Goal: Complete application form

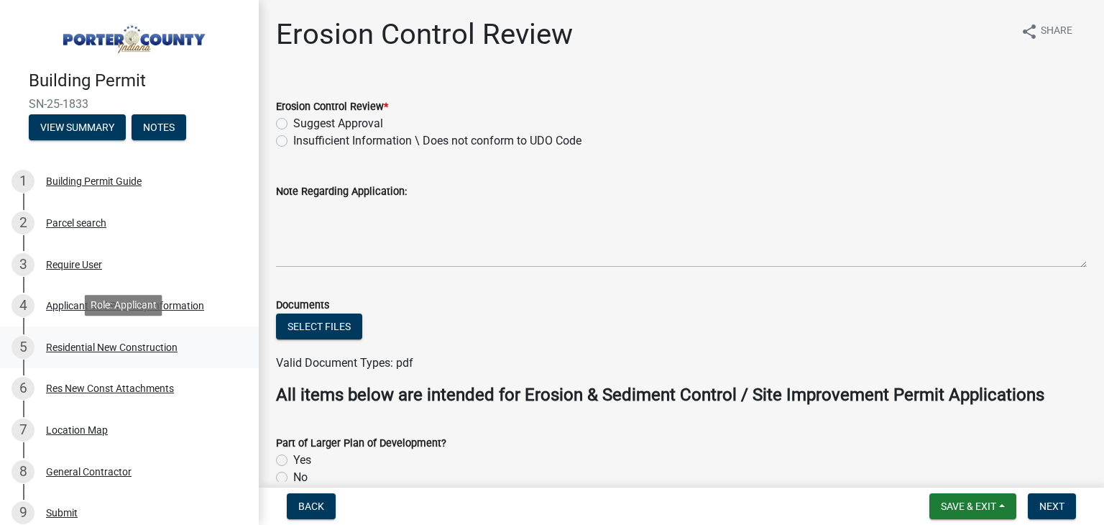
click at [142, 344] on div "Residential New Construction" at bounding box center [112, 347] width 132 height 10
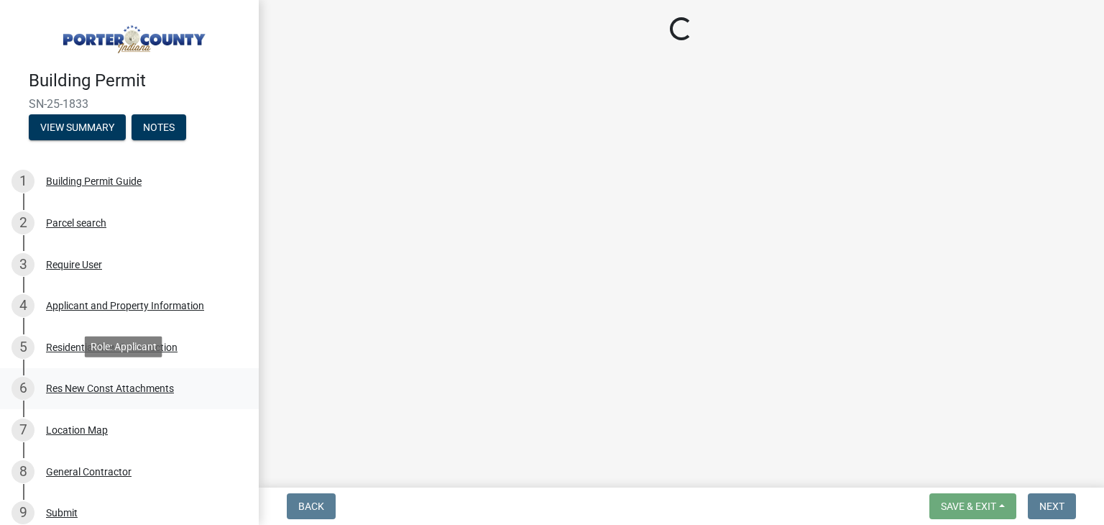
select select "9e518564-4428-4eb4-941b-0b1ac8082854"
select select "ac5c74af-6cd7-44c6-8b3b-d3d049808b18"
select select "b5a5c90e-8d72-4ffd-8079-af89c218e1ea"
select select "bc1034c9-9a5f-4372-bced-1af0bc4c05e7"
select select "b2533de0-56d2-4a1b-ad2e-8e3ba085ecca"
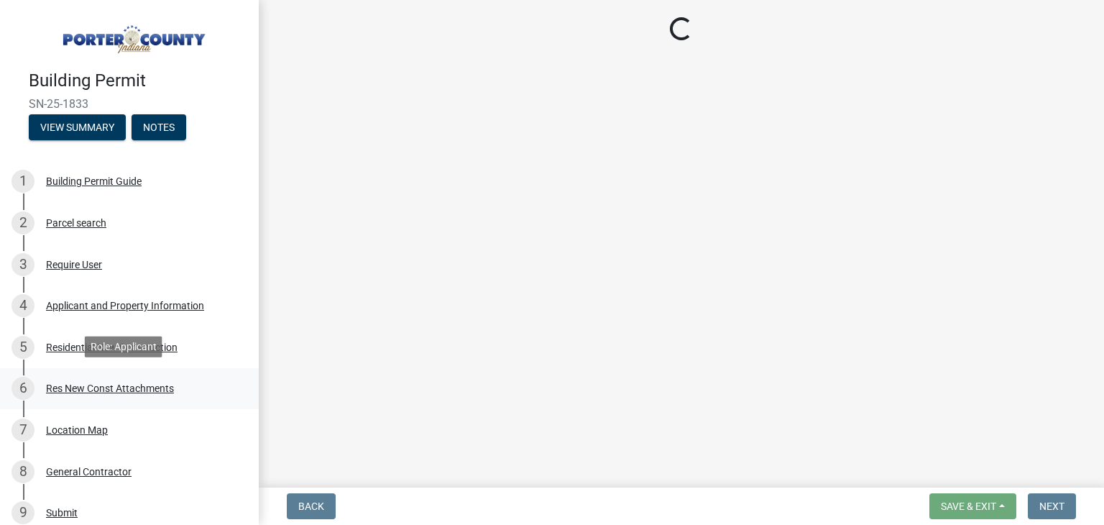
select select "d3842ca8-a9b0-43e7-b24f-ba0c572b5ff6"
select select "569fc36c-3166-4026-8764-ea78816a78f1"
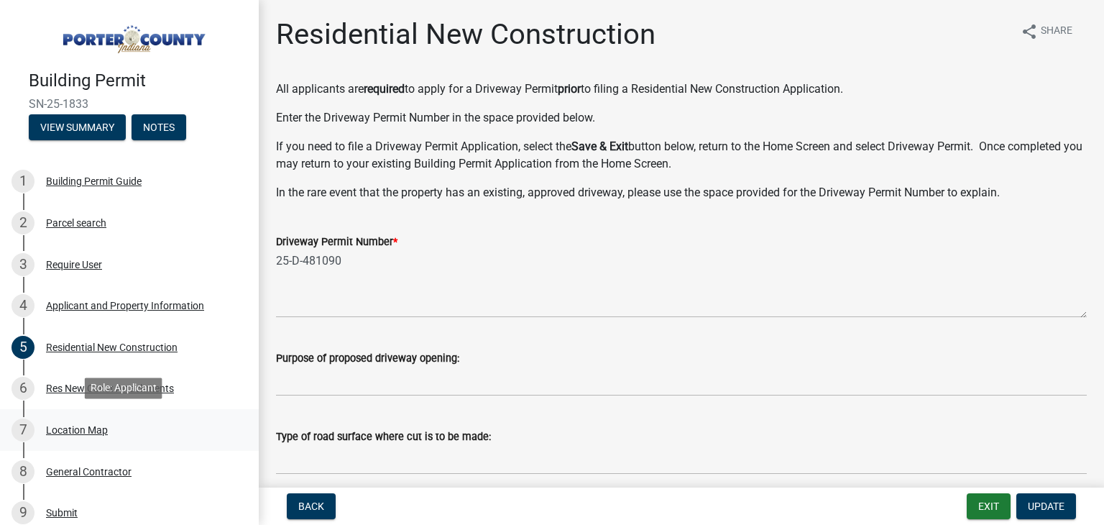
click at [89, 425] on div "Location Map" at bounding box center [77, 430] width 62 height 10
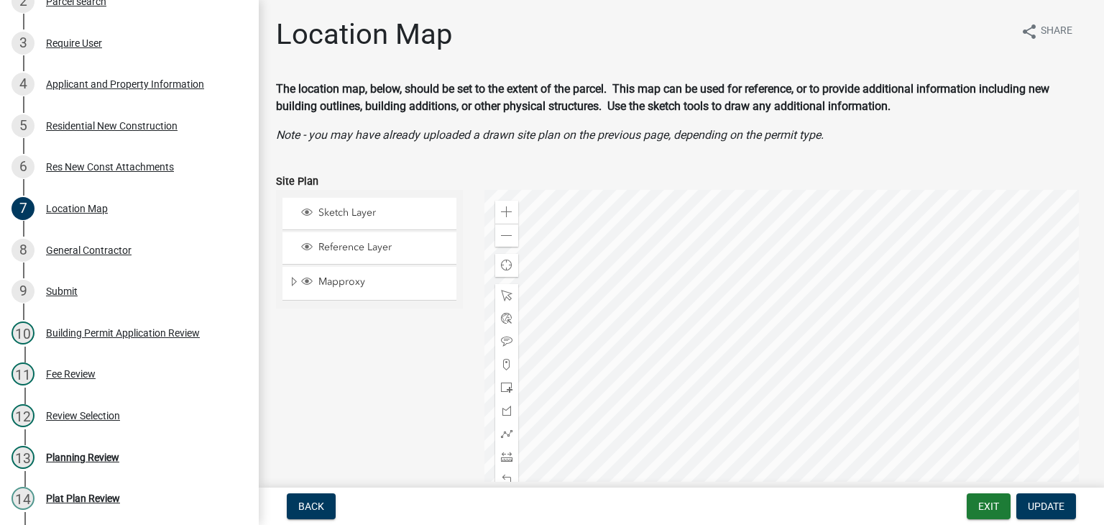
scroll to position [244, 0]
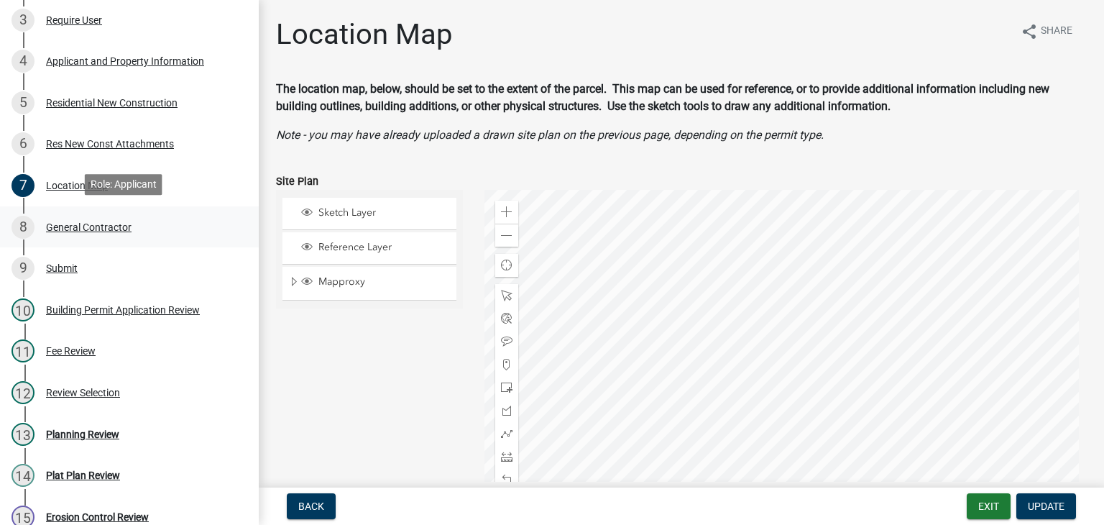
click at [115, 230] on div "8 General Contractor" at bounding box center [124, 227] width 224 height 23
